Goal: Task Accomplishment & Management: Manage account settings

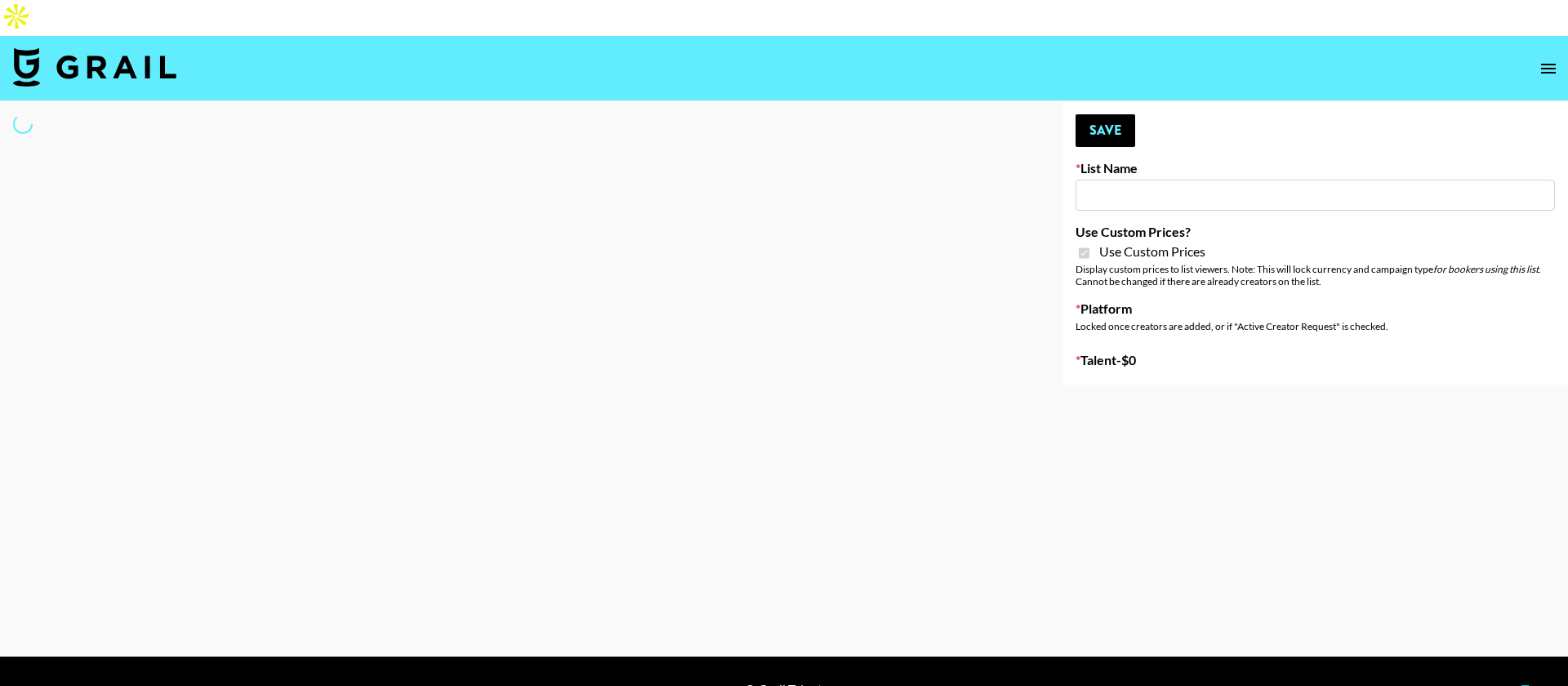
type input "Content Labs for Govee's TV Backlight 3."
checkbox input "true"
select select "Brand"
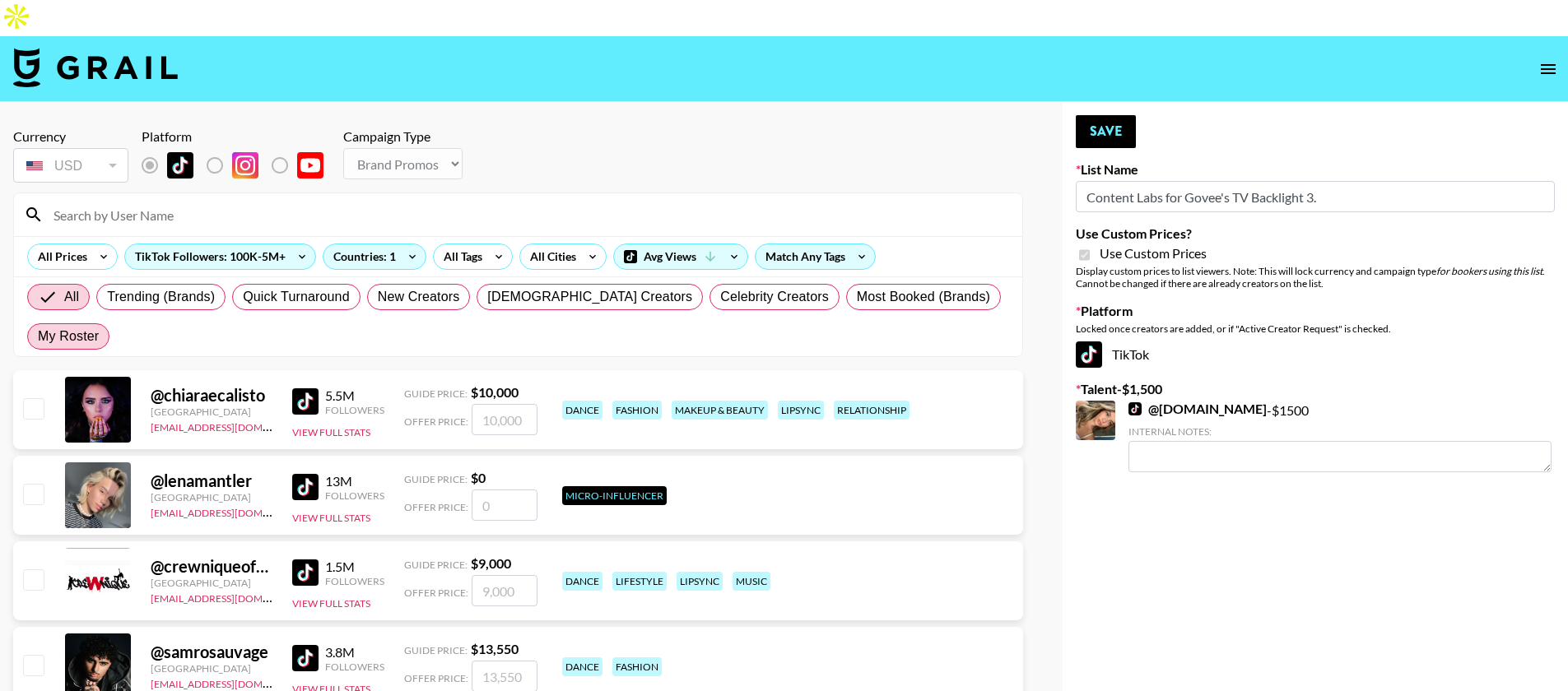
click at [99, 327] on span "My Roster" at bounding box center [68, 337] width 61 height 20
click at [38, 337] on input "My Roster" at bounding box center [38, 337] width 0 height 0
radio input "true"
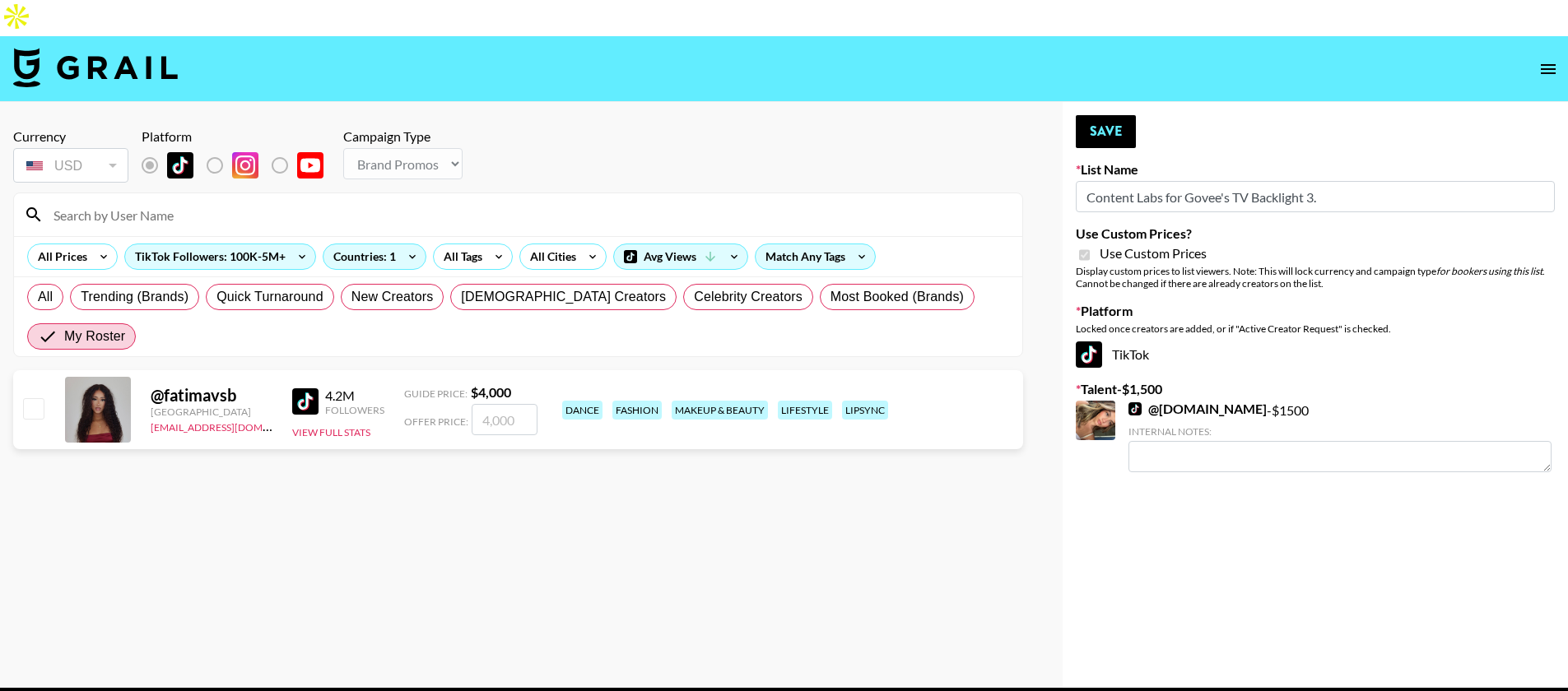
click at [32, 398] on input "checkbox" at bounding box center [33, 408] width 20 height 20
checkbox input "true"
click at [488, 404] on input "4000" at bounding box center [504, 420] width 66 height 32
type input "2500"
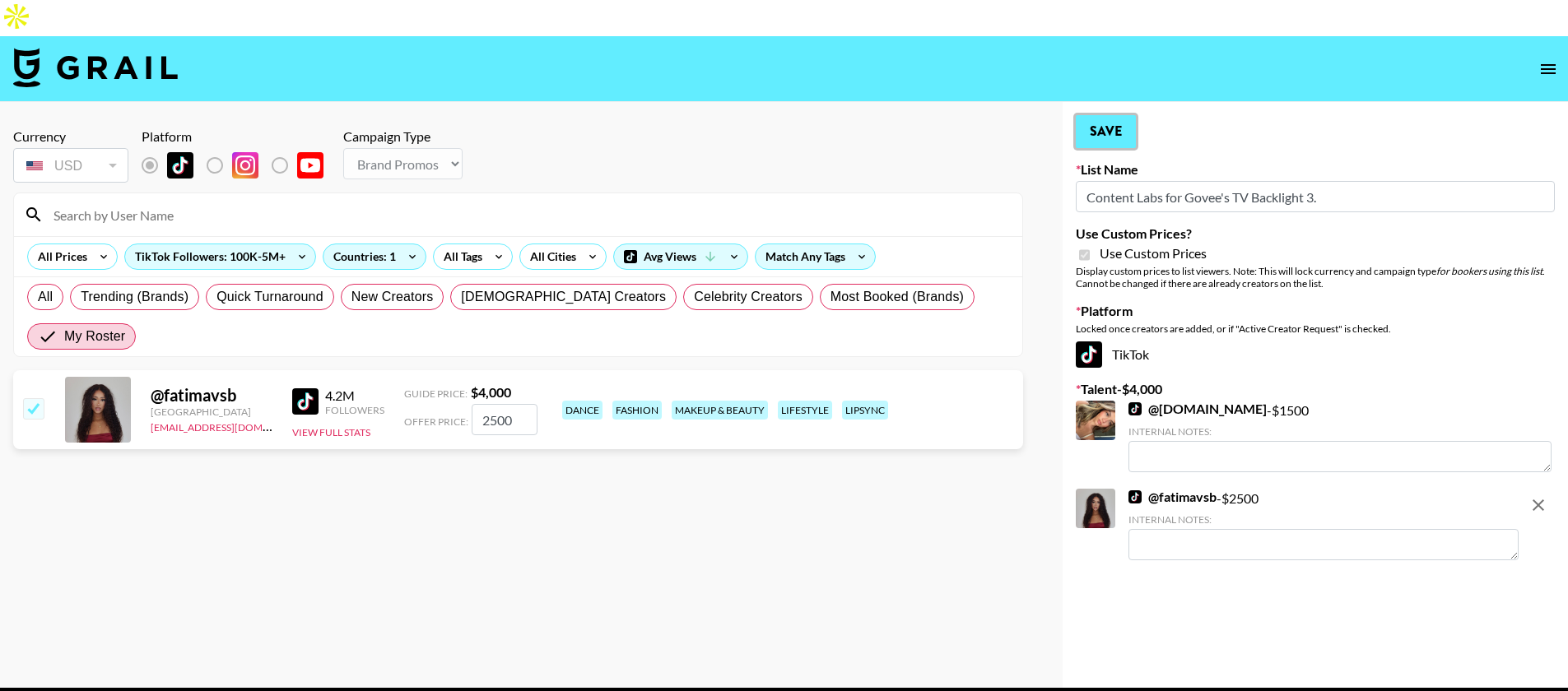
click at [1109, 115] on button "Save" at bounding box center [1106, 132] width 60 height 33
radio input "true"
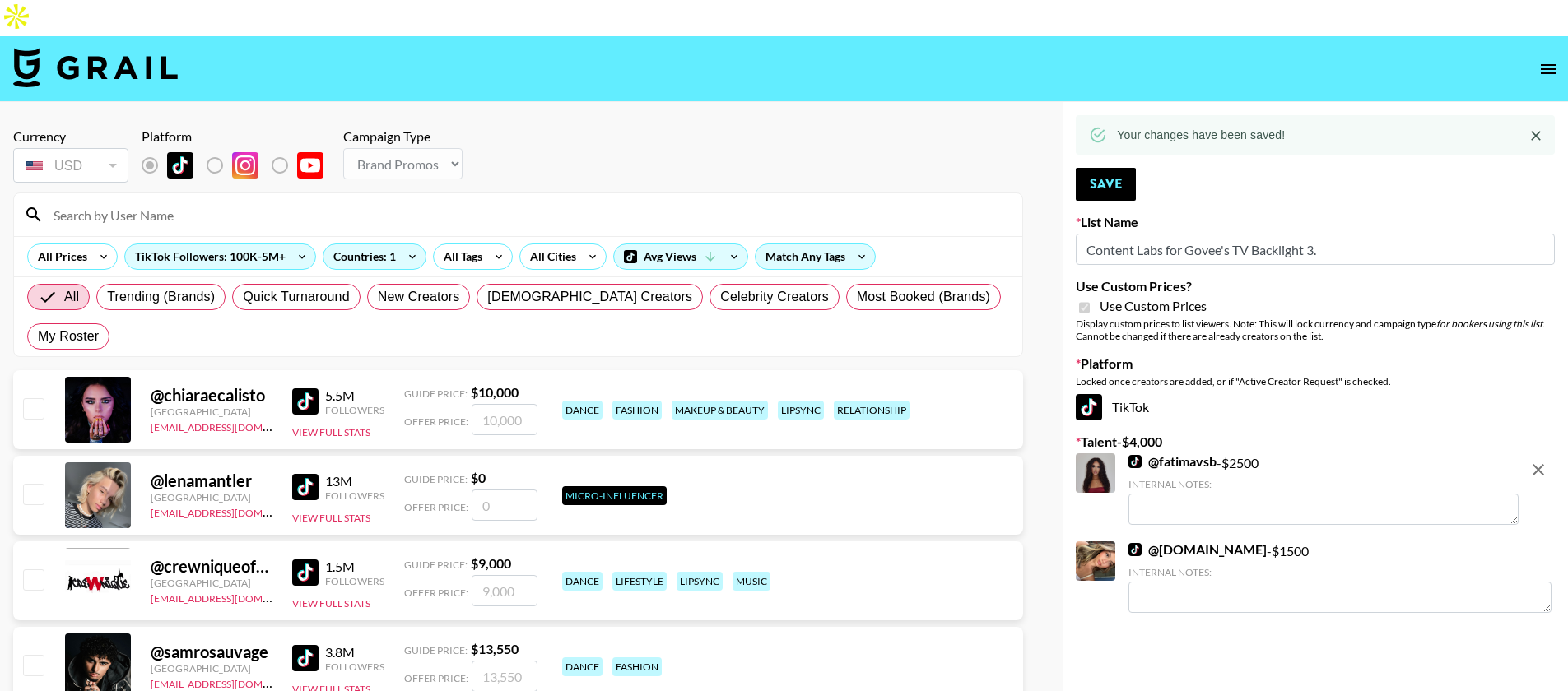
click at [218, 202] on input at bounding box center [528, 215] width 969 height 27
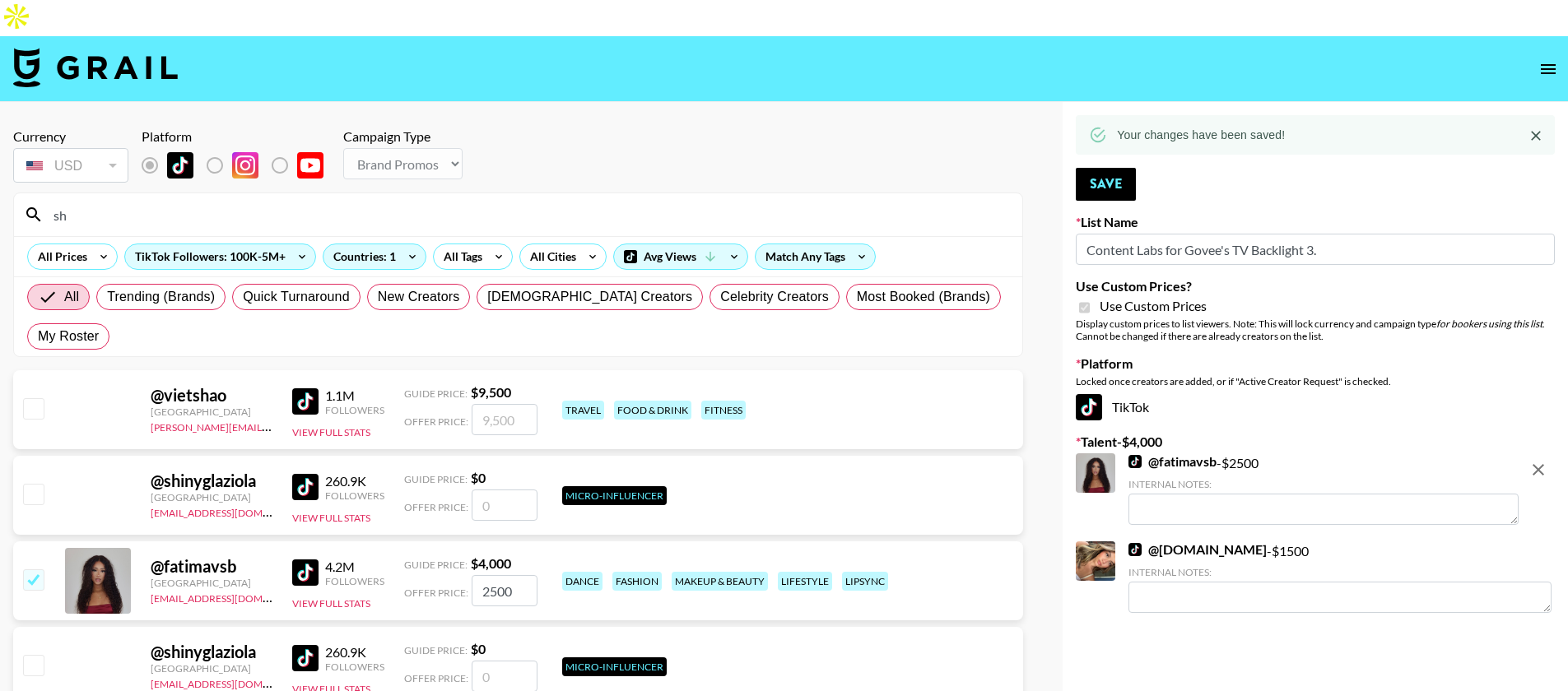
type input "s"
